Goal: Use online tool/utility: Use online tool/utility

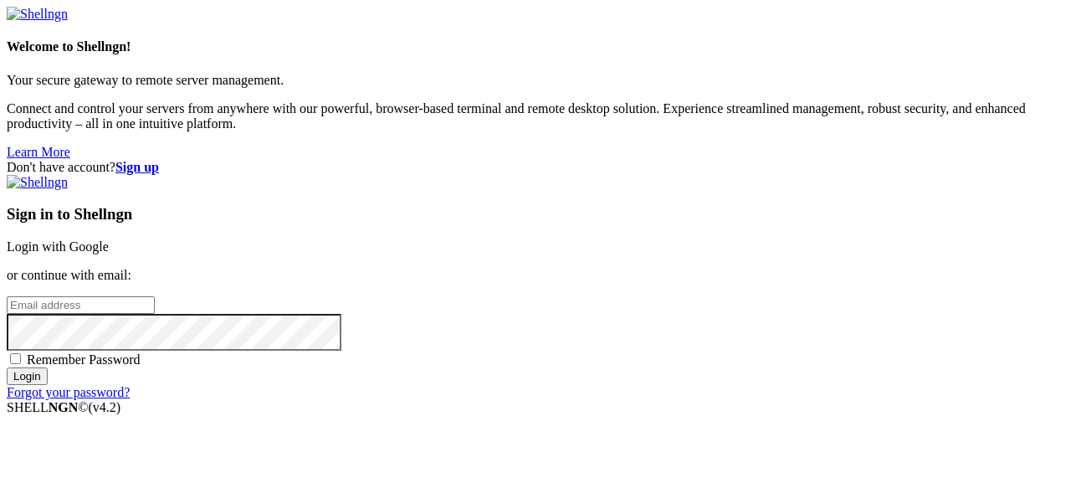
type input "root"
click at [109, 239] on link "Login with Google" at bounding box center [58, 246] width 102 height 14
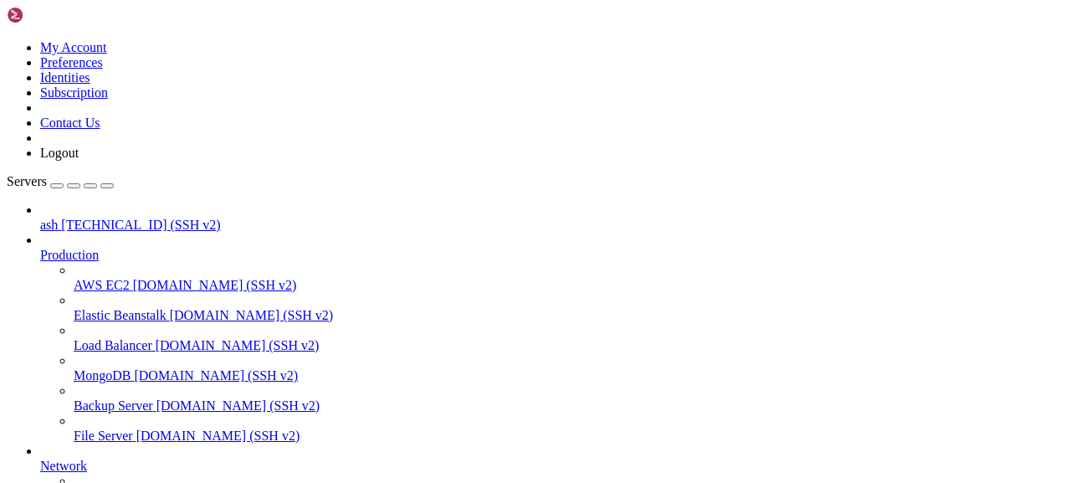
scroll to position [281, 0]
drag, startPoint x: 121, startPoint y: 1069, endPoint x: 63, endPoint y: 1068, distance: 58.6
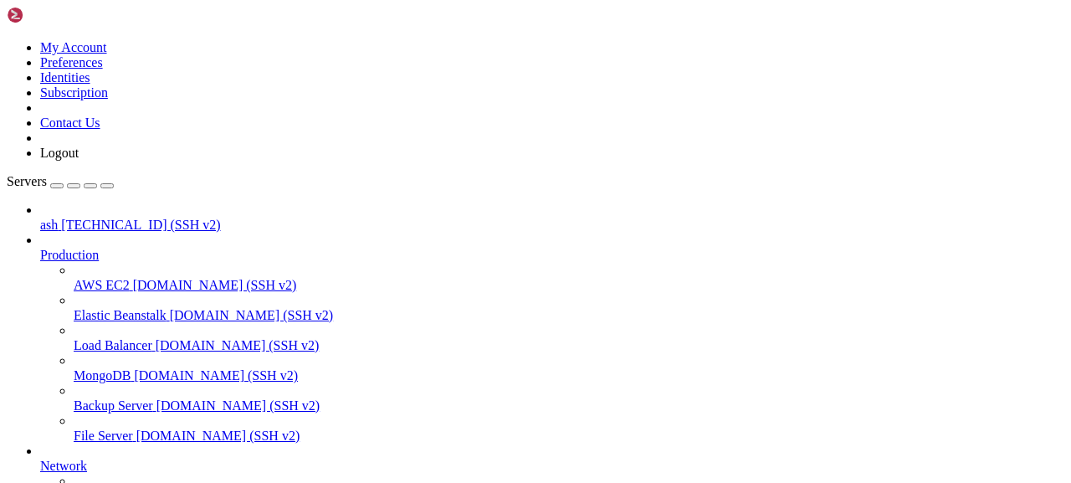
copy x-row "schedule"
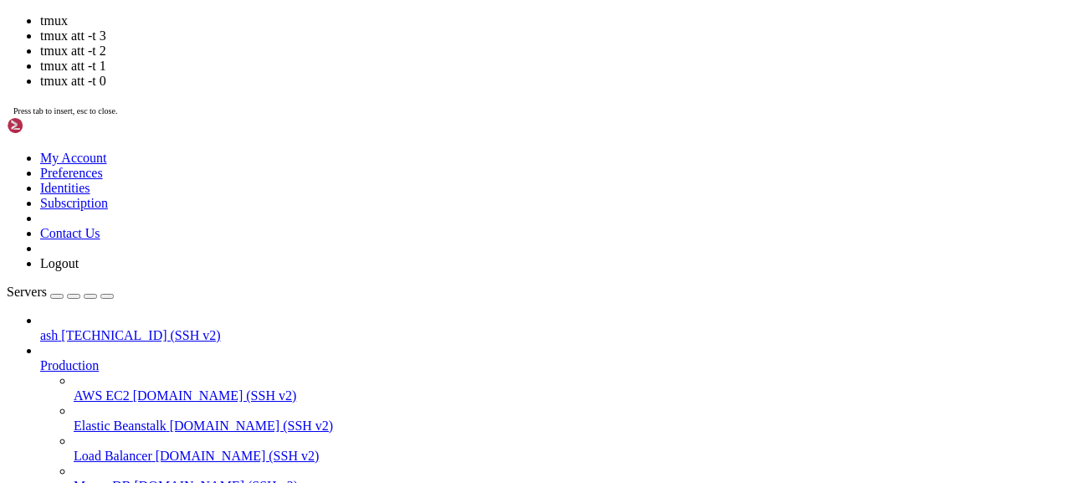
scroll to position [136, 0]
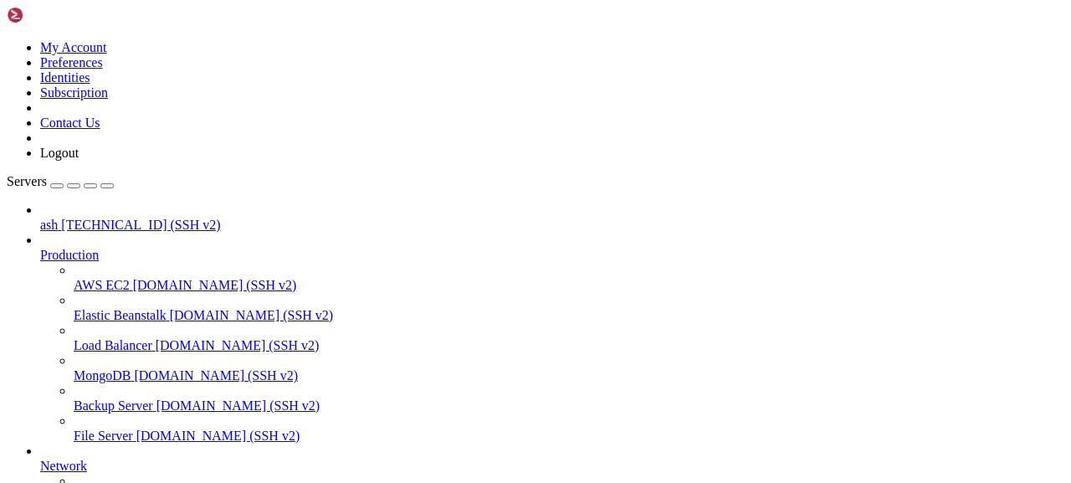
drag, startPoint x: 157, startPoint y: 1054, endPoint x: 243, endPoint y: 1054, distance: 85.4
drag, startPoint x: 248, startPoint y: 1054, endPoint x: 154, endPoint y: 1053, distance: 93.7
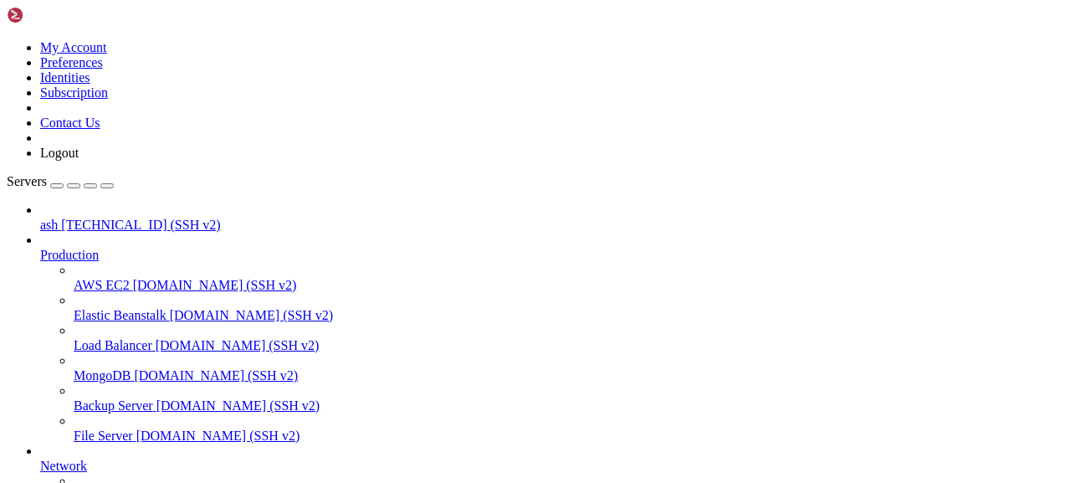
copy x-row "BeautifulSoup"
drag, startPoint x: 237, startPoint y: 1116, endPoint x: 227, endPoint y: 1111, distance: 11.2
drag, startPoint x: 347, startPoint y: 1321, endPoint x: 13, endPoint y: 1320, distance: 333.9
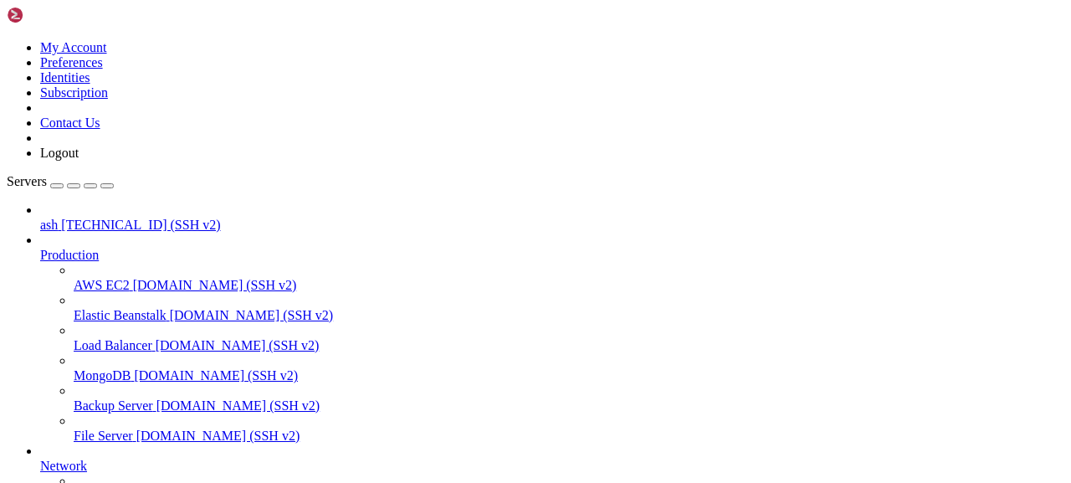
copy x-row "sqlite3.OperationalError: no such table: prices"
